Goal: Task Accomplishment & Management: Manage account settings

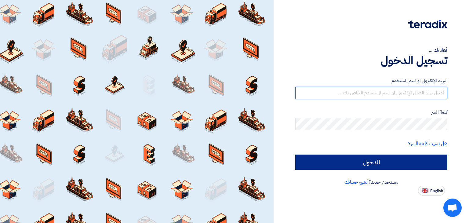
type input "[PERSON_NAME][EMAIL_ADDRESS][DOMAIN_NAME]"
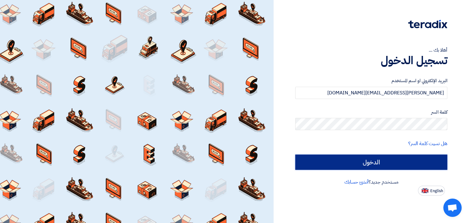
click at [355, 160] on input "الدخول" at bounding box center [371, 161] width 152 height 15
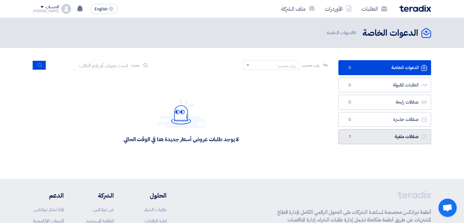
click at [381, 138] on link "صفقات ملغية صفقات ملغية 1" at bounding box center [384, 136] width 93 height 15
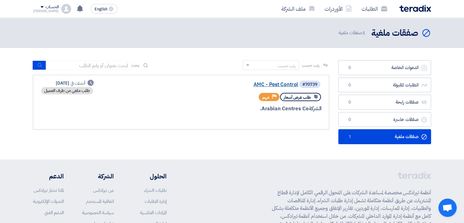
click at [274, 85] on link "AMC - Pest Control" at bounding box center [237, 84] width 122 height 5
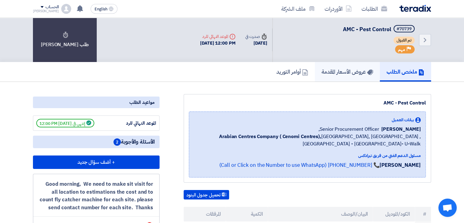
click at [339, 70] on h5 "عروض الأسعار المقدمة" at bounding box center [348, 71] width 52 height 7
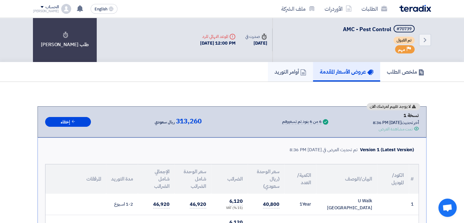
click at [287, 73] on h5 "أوامر التوريد" at bounding box center [291, 71] width 32 height 7
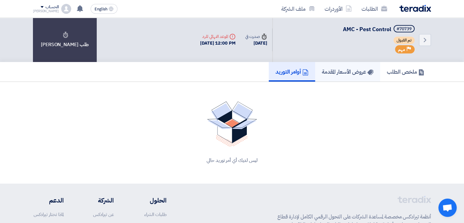
click at [329, 72] on h5 "عروض الأسعار المقدمة" at bounding box center [348, 71] width 52 height 7
